Goal: Transaction & Acquisition: Purchase product/service

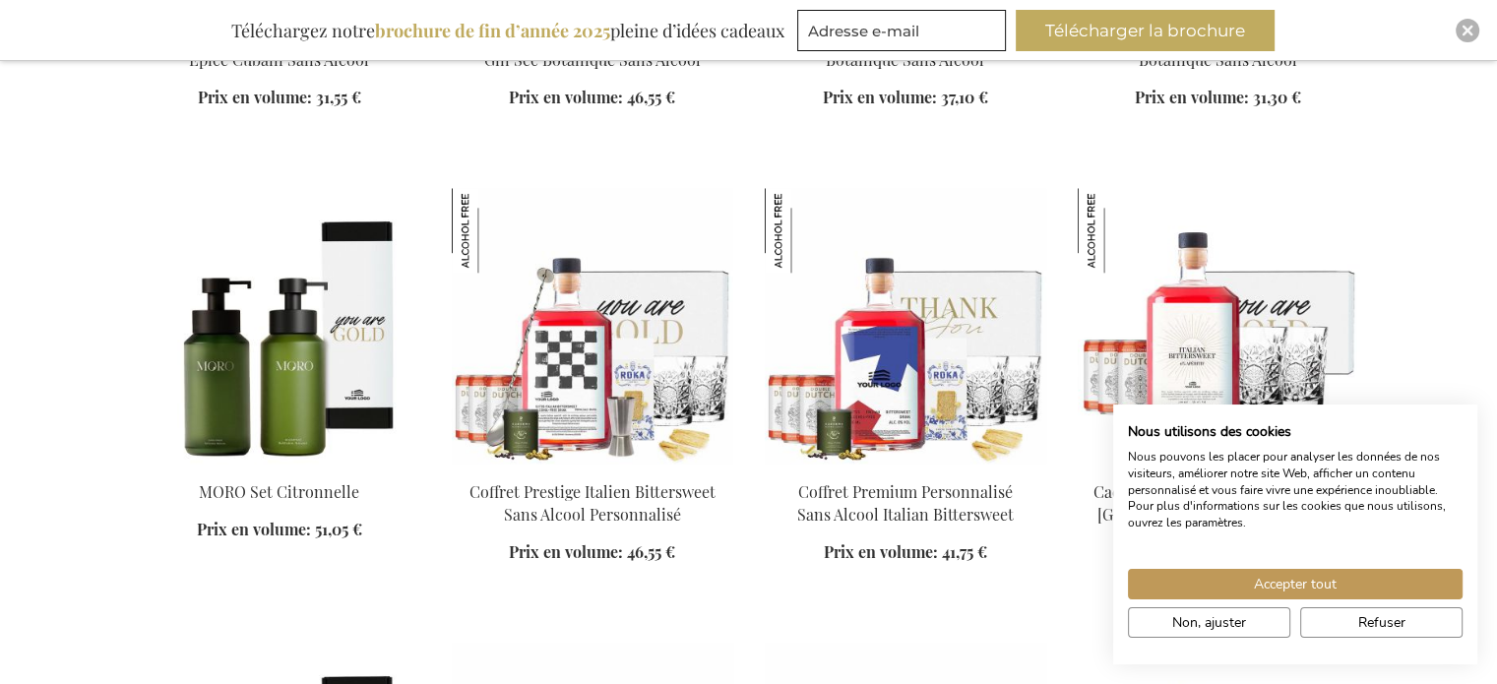
scroll to position [2264, 0]
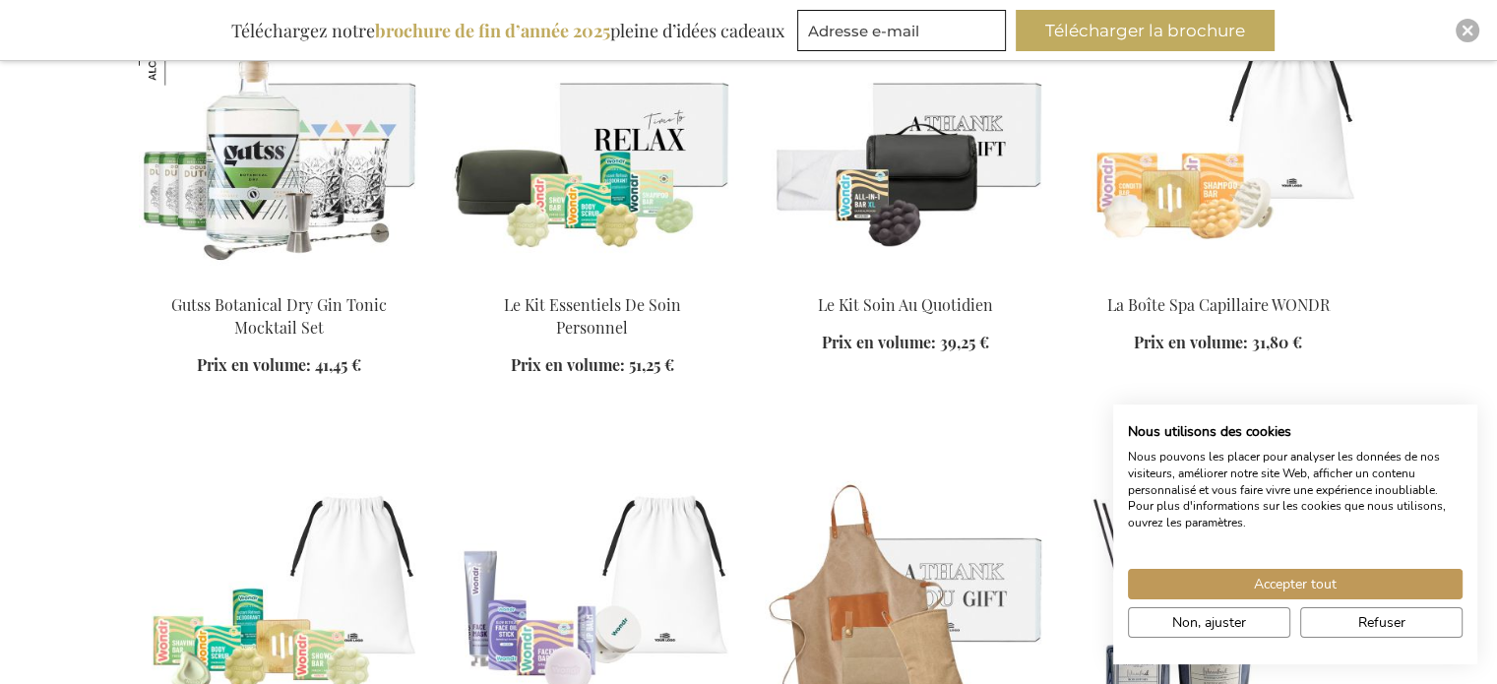
scroll to position [5413, 0]
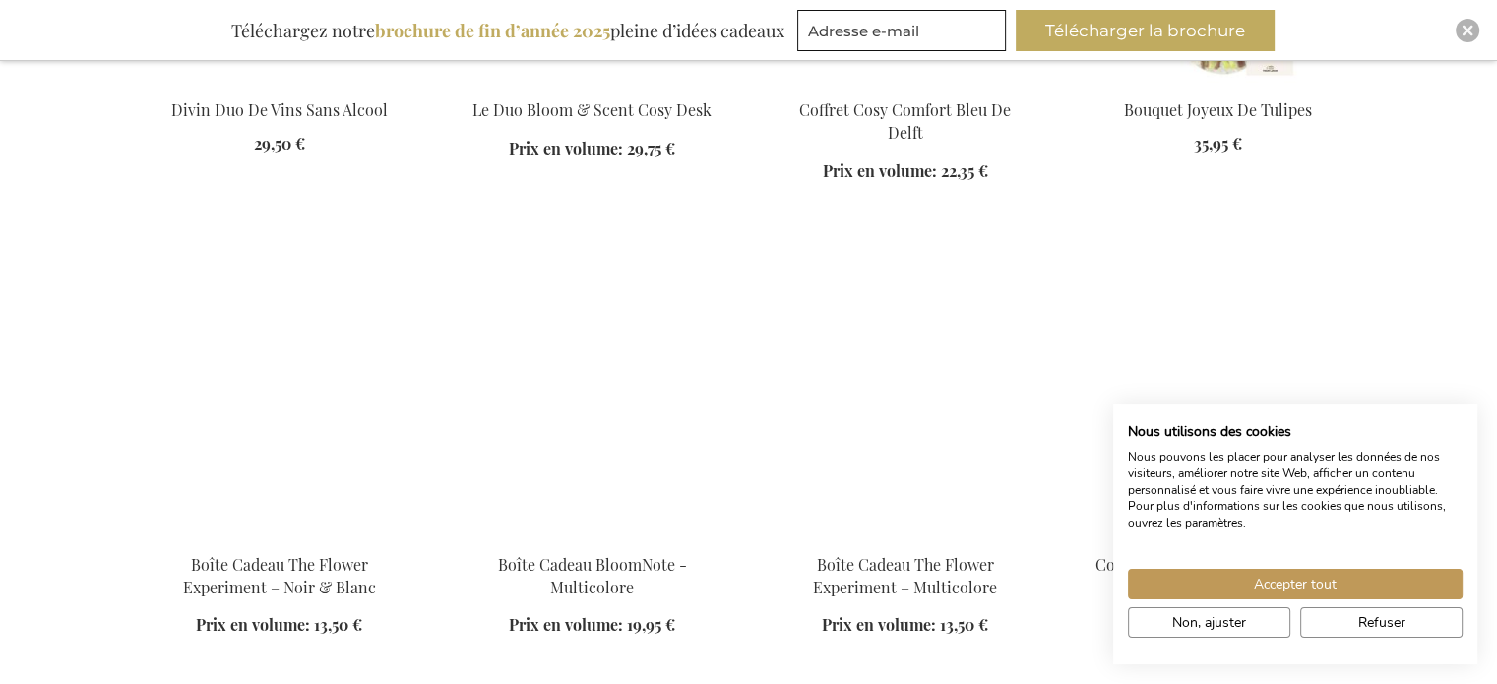
scroll to position [6791, 0]
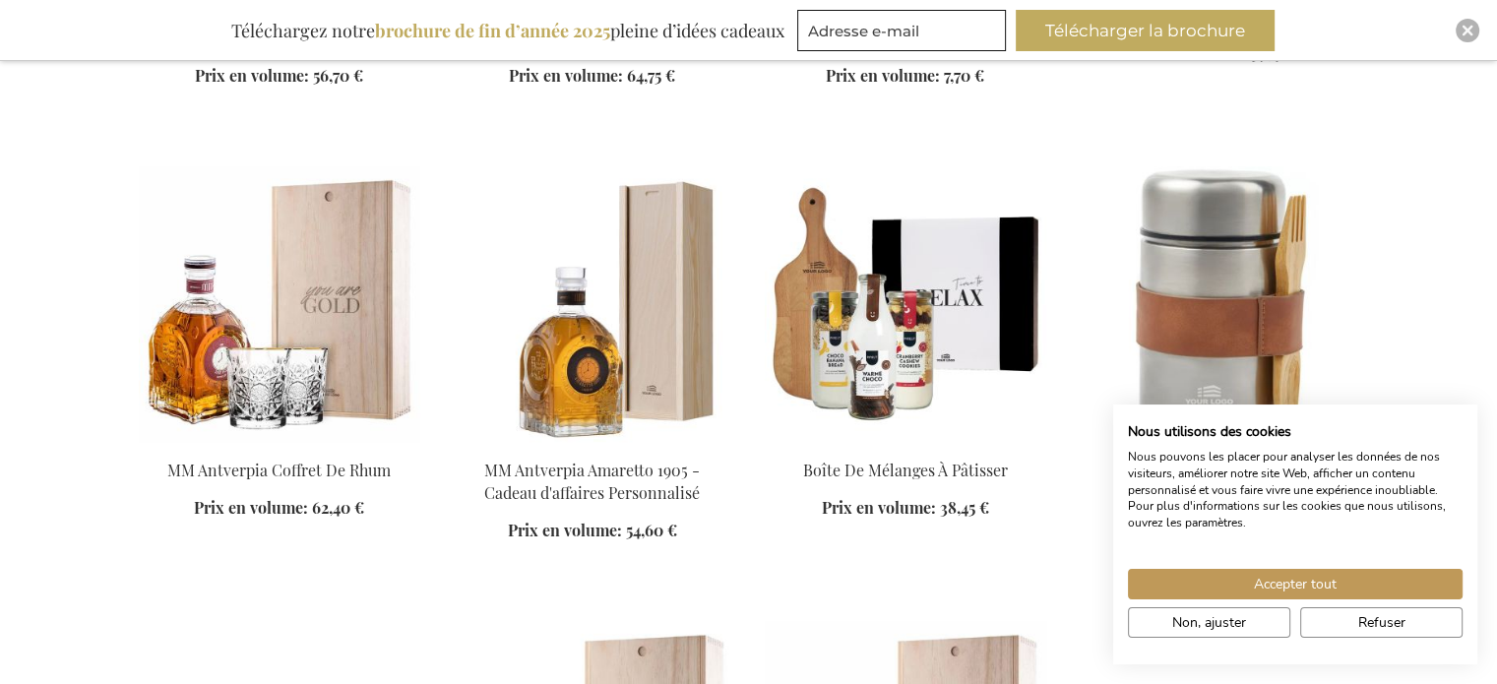
scroll to position [7677, 0]
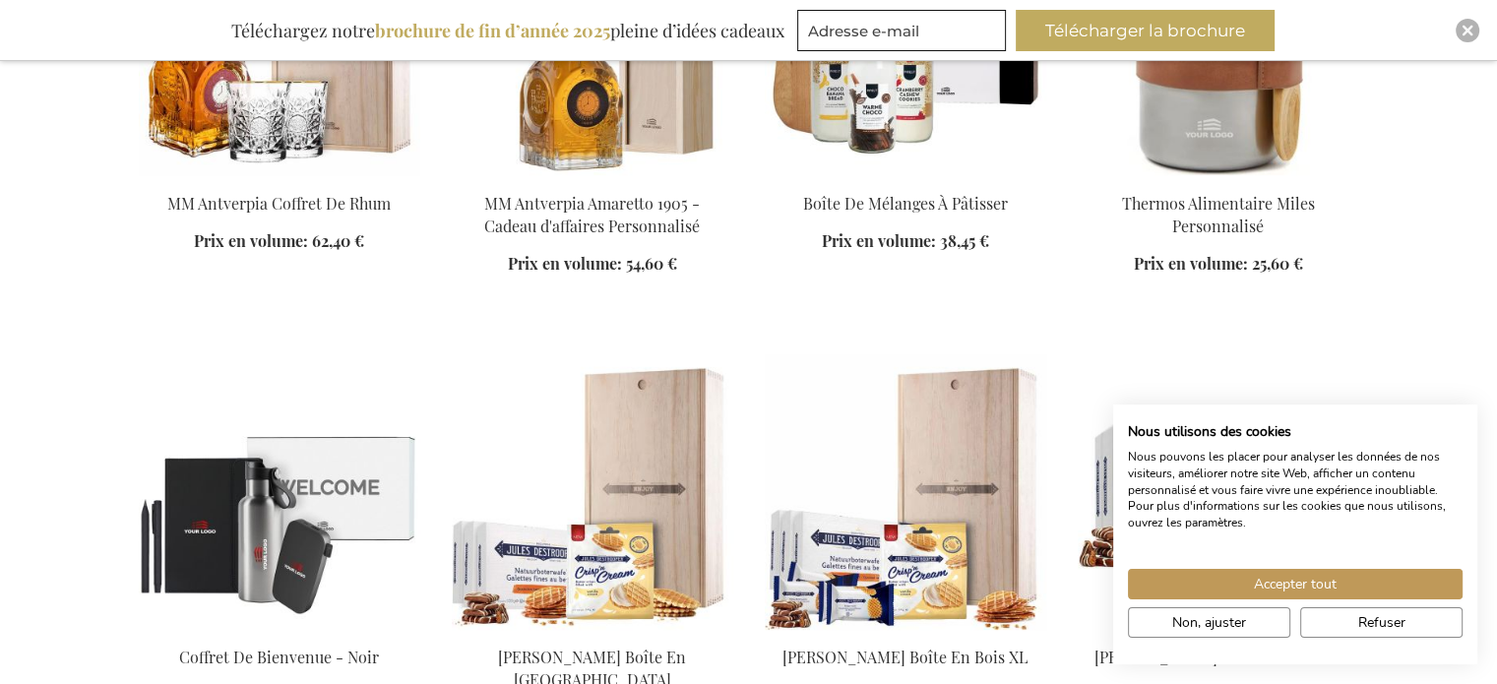
scroll to position [7874, 0]
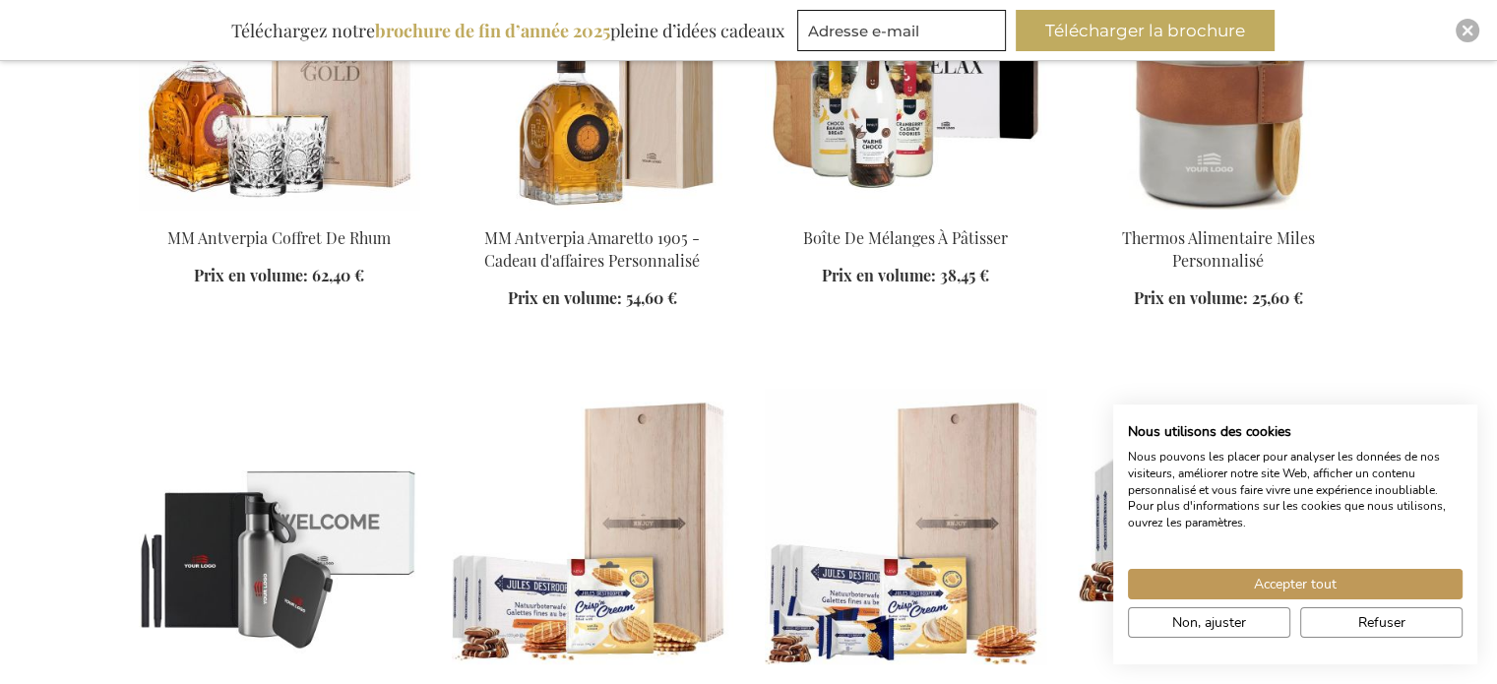
scroll to position [8268, 0]
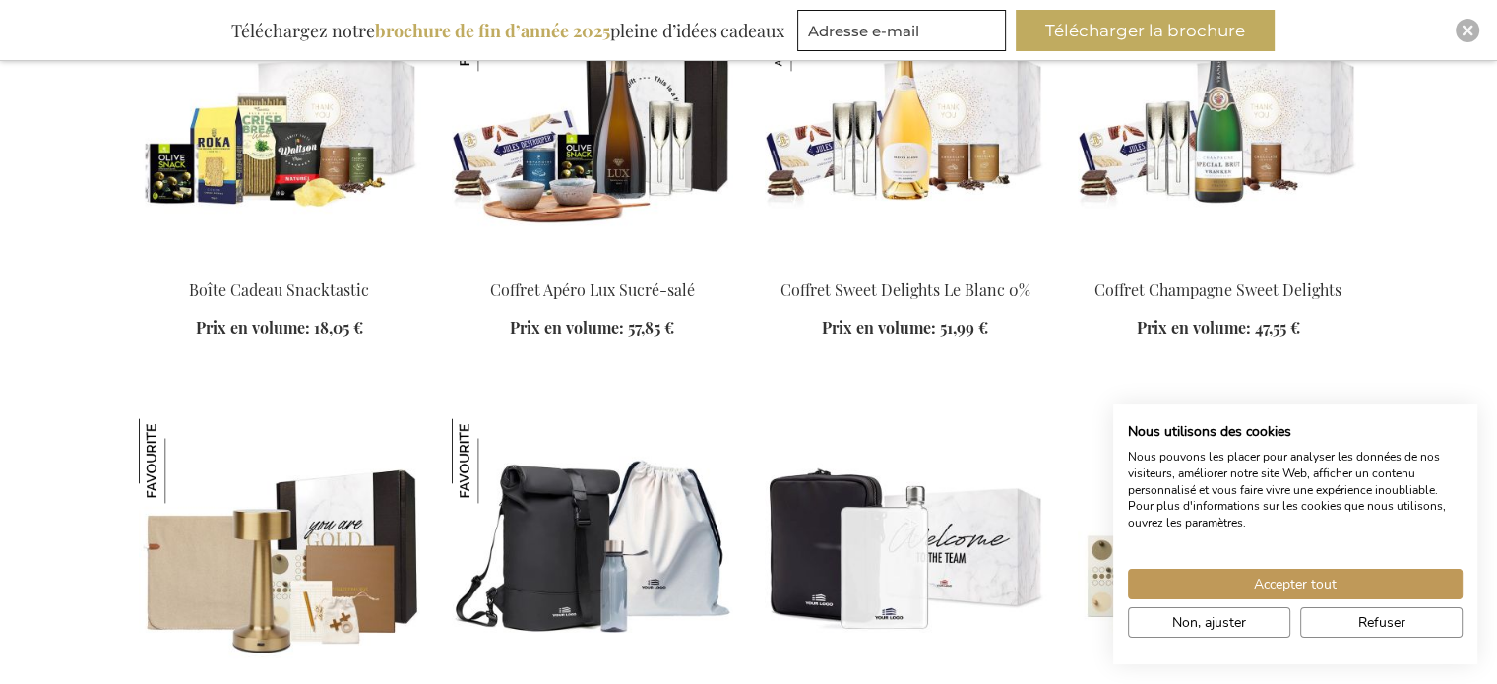
scroll to position [10335, 0]
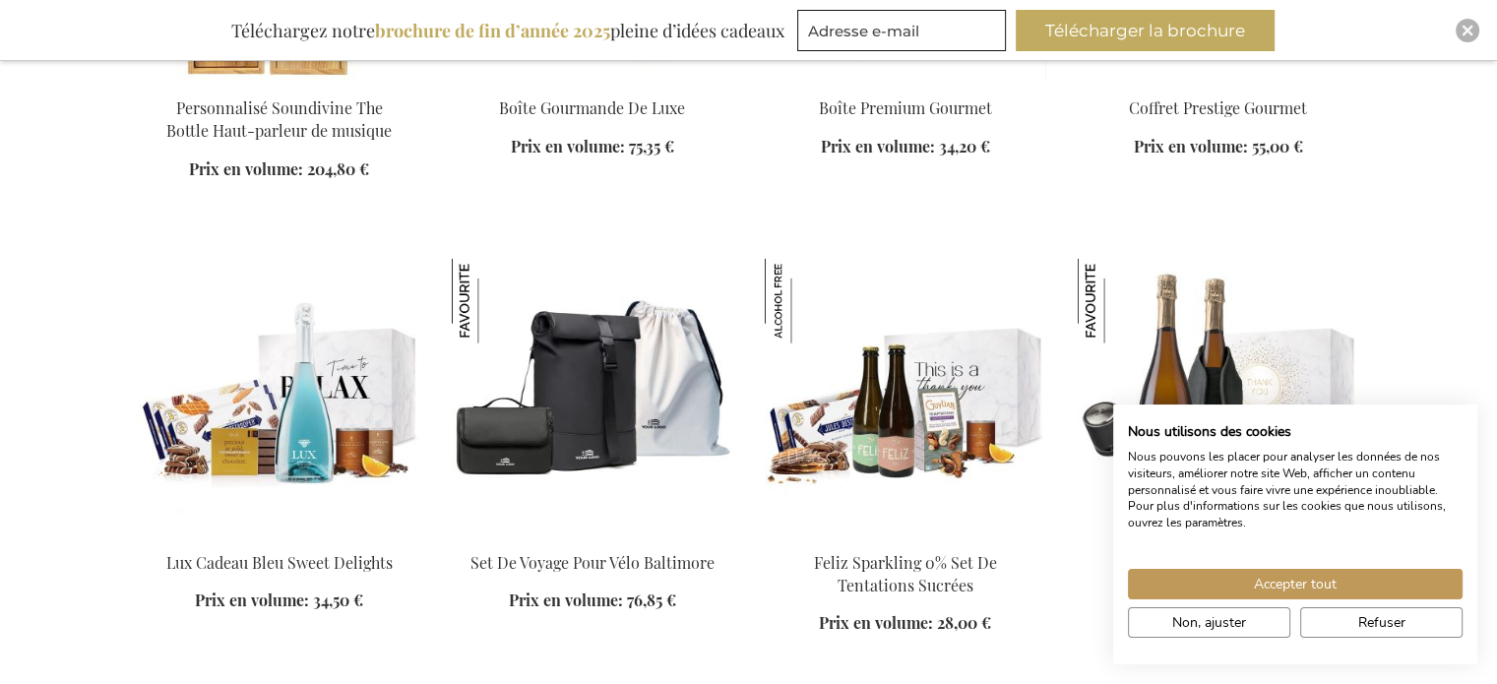
scroll to position [12106, 0]
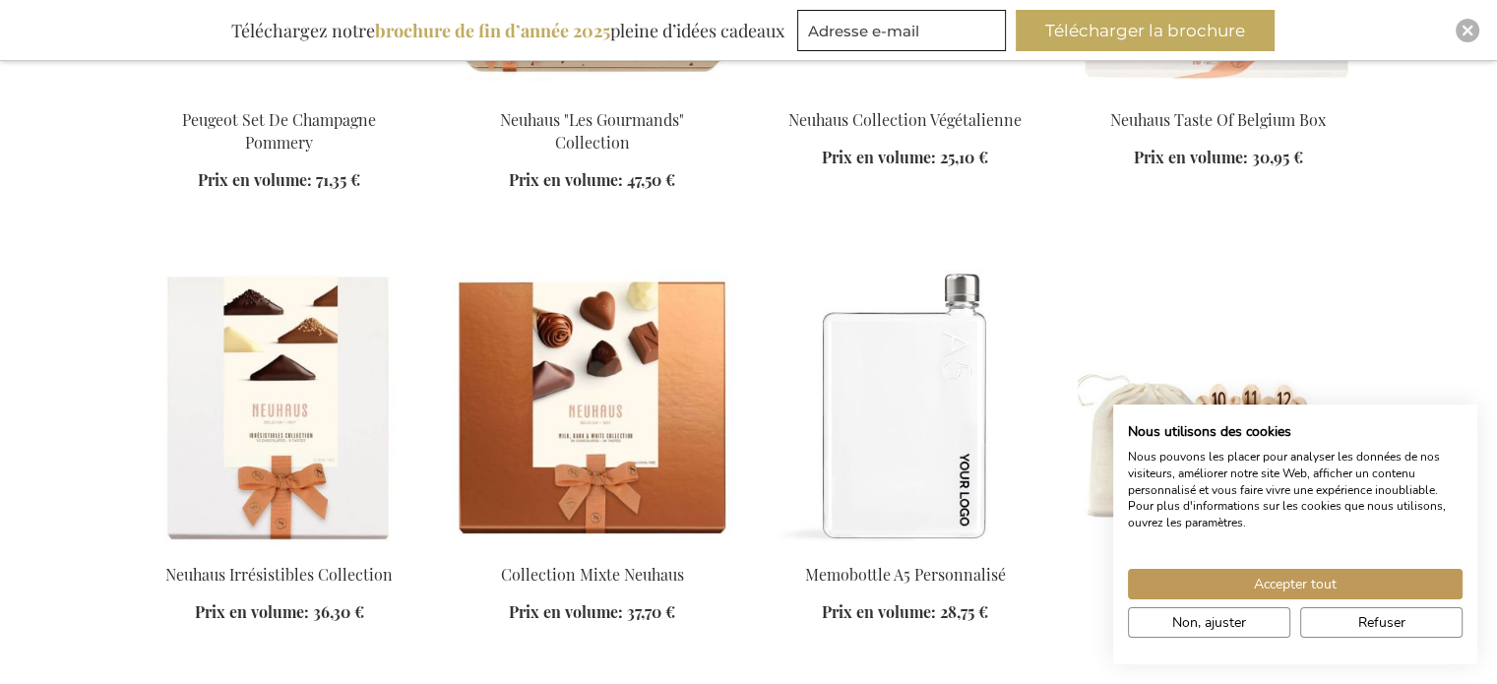
scroll to position [13189, 0]
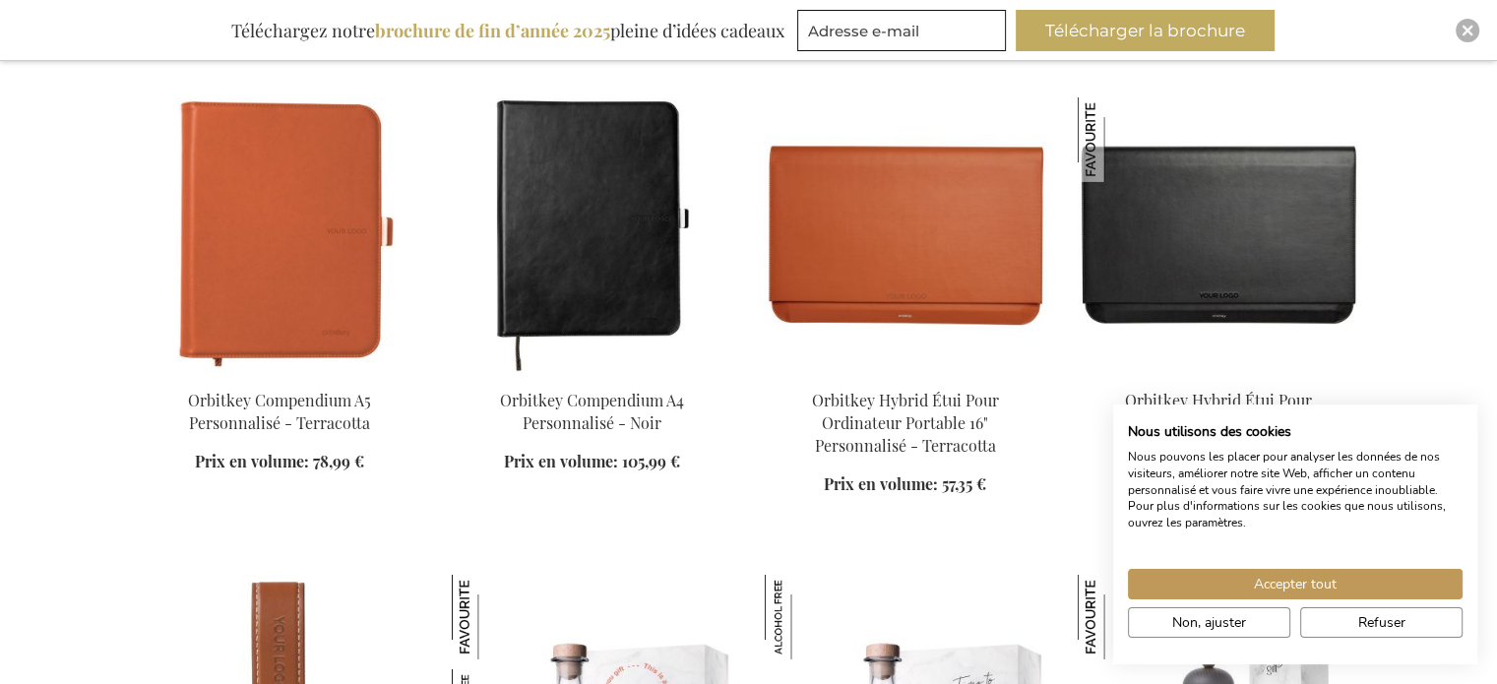
scroll to position [14173, 0]
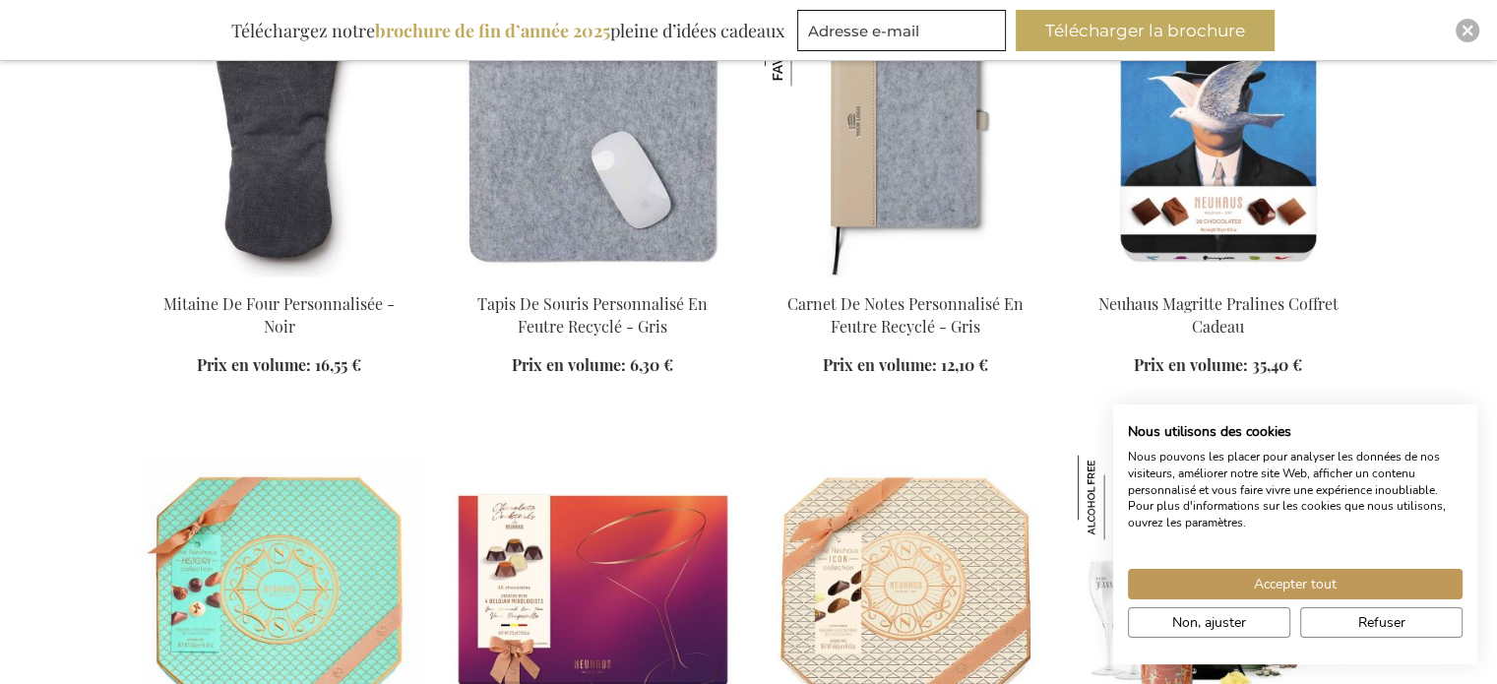
scroll to position [17815, 0]
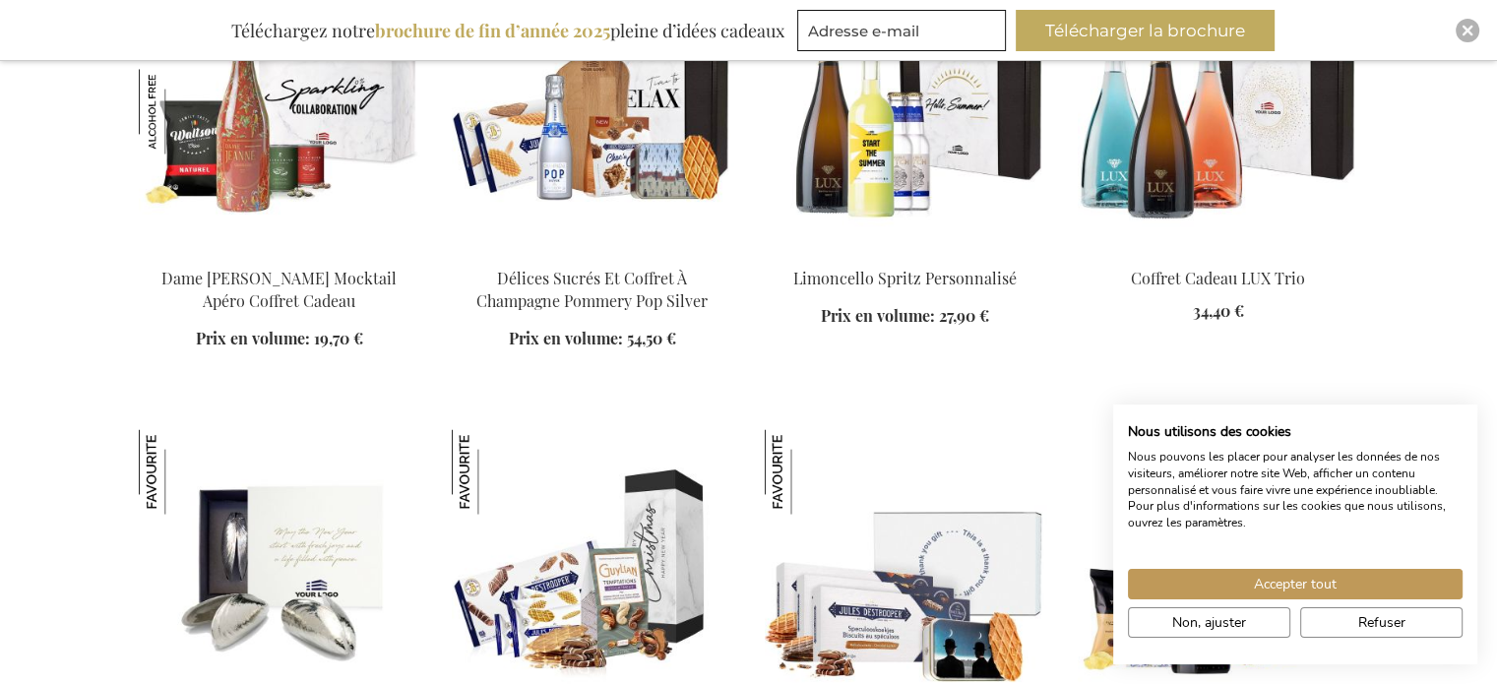
scroll to position [18799, 0]
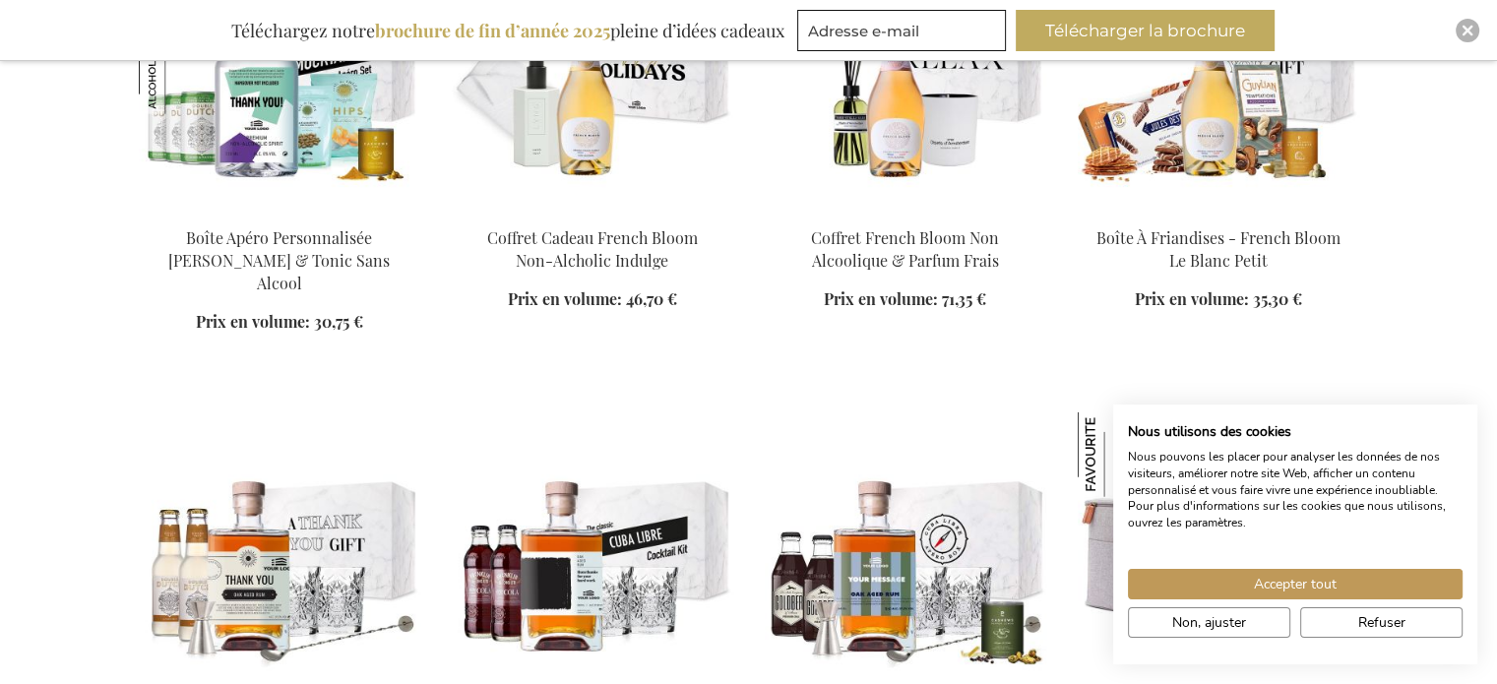
scroll to position [19784, 0]
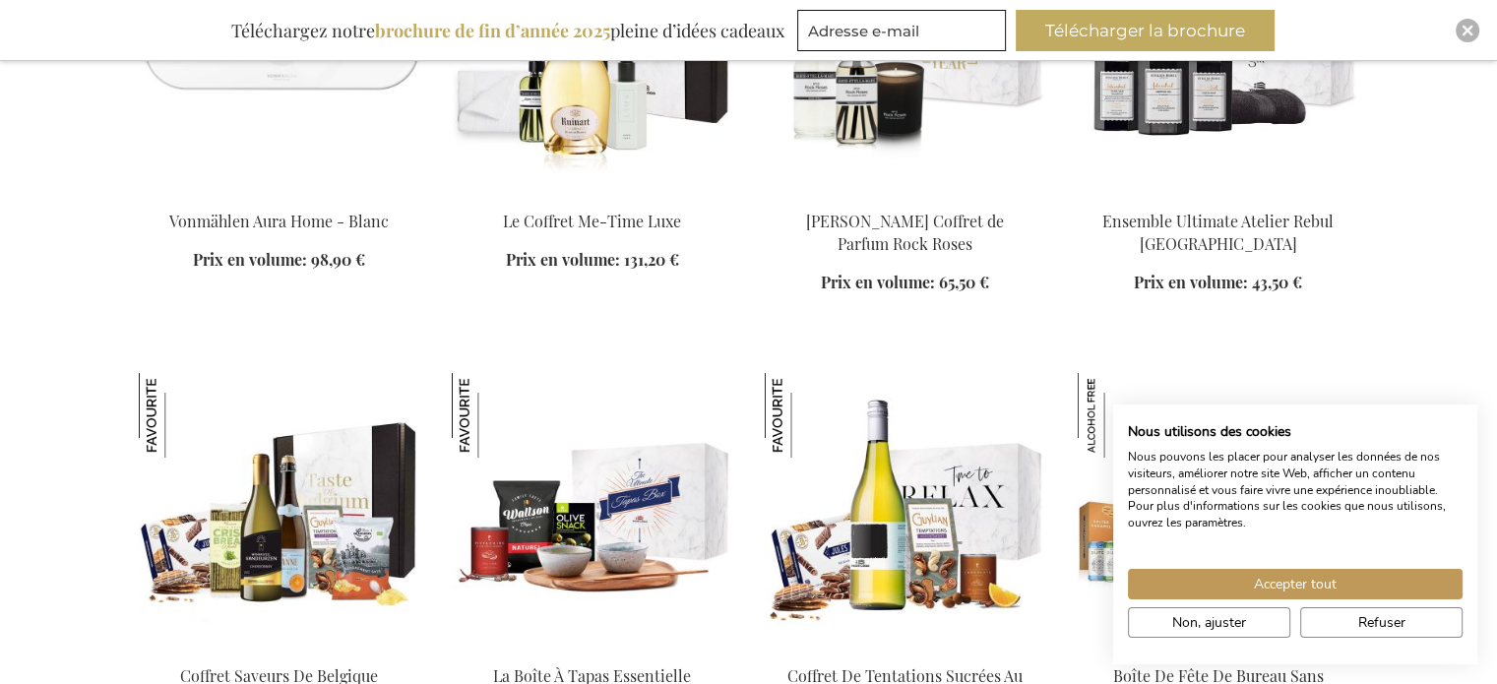
scroll to position [22638, 0]
